Goal: Navigation & Orientation: Find specific page/section

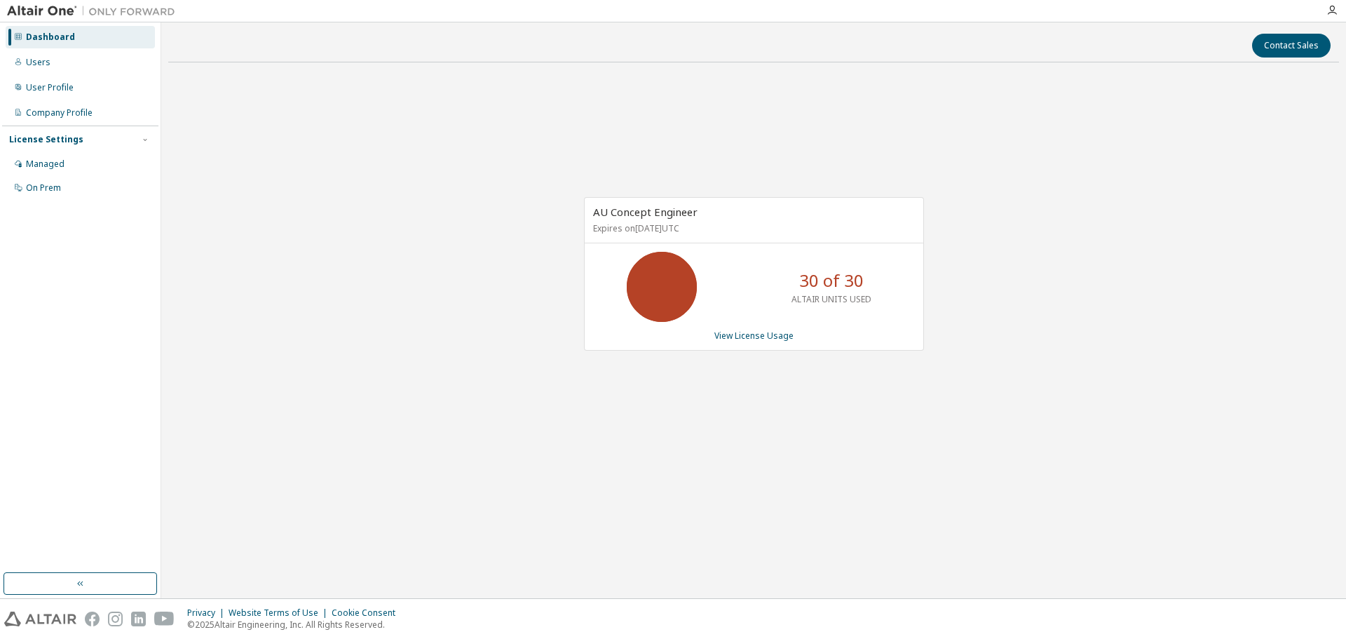
click at [1165, 114] on div "AU Concept Engineer Expires on December 5, 2025 UTC 30 of 30 ALTAIR UNITS USED …" at bounding box center [753, 281] width 1171 height 415
